Goal: Task Accomplishment & Management: Manage account settings

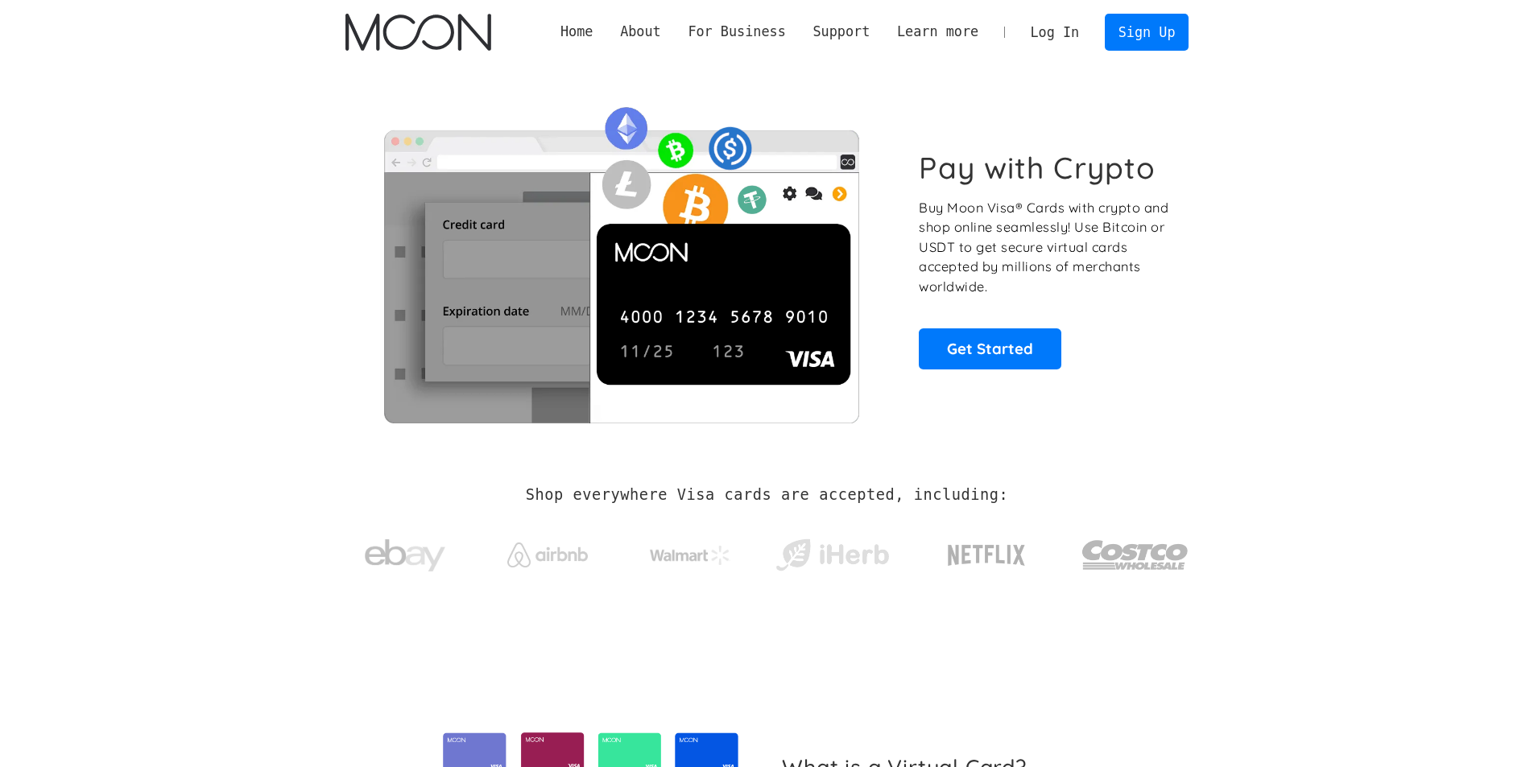
click at [1056, 31] on link "Log In" at bounding box center [1055, 31] width 76 height 35
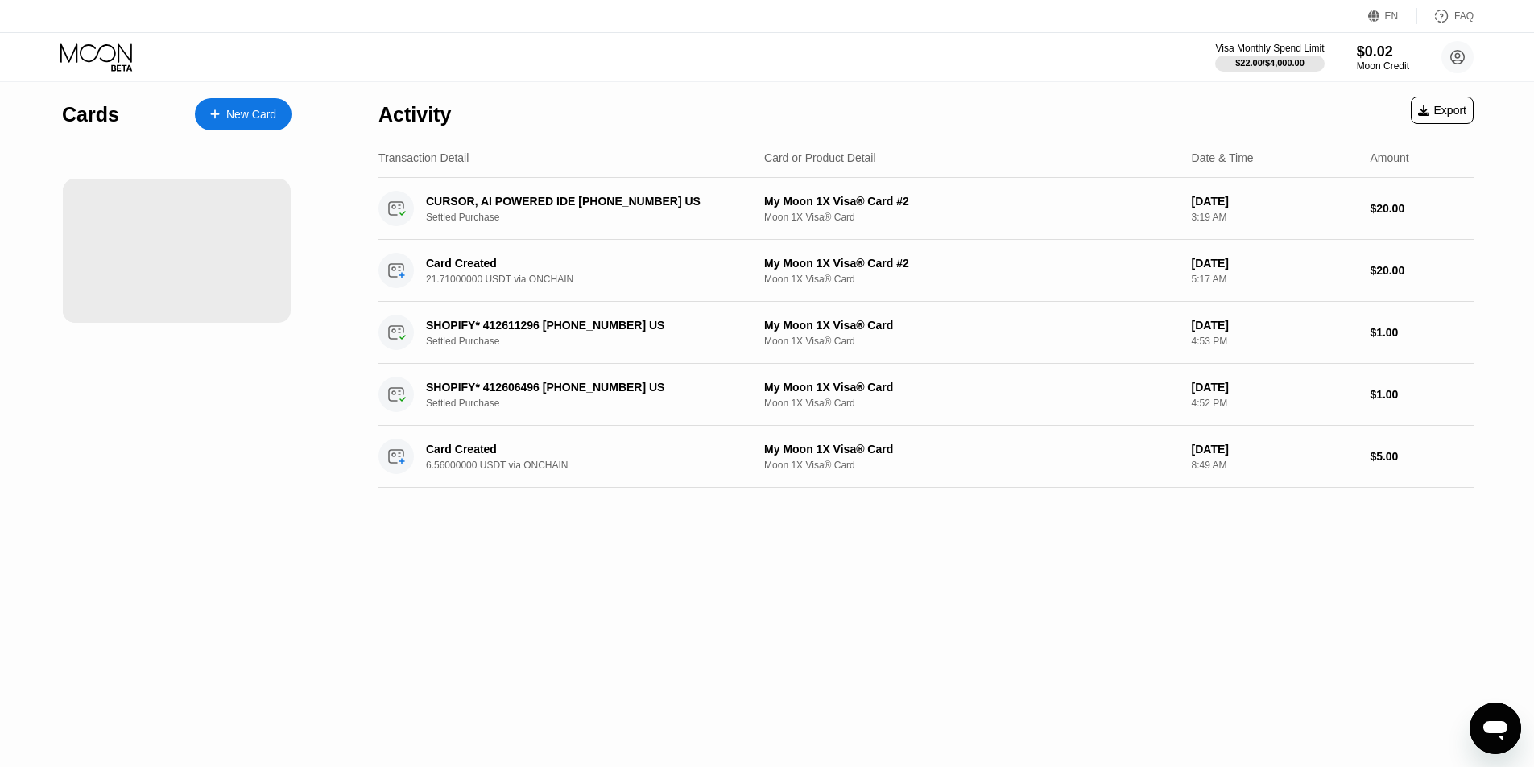
click at [251, 109] on div "New Card" at bounding box center [251, 115] width 50 height 14
